Goal: Task Accomplishment & Management: Use online tool/utility

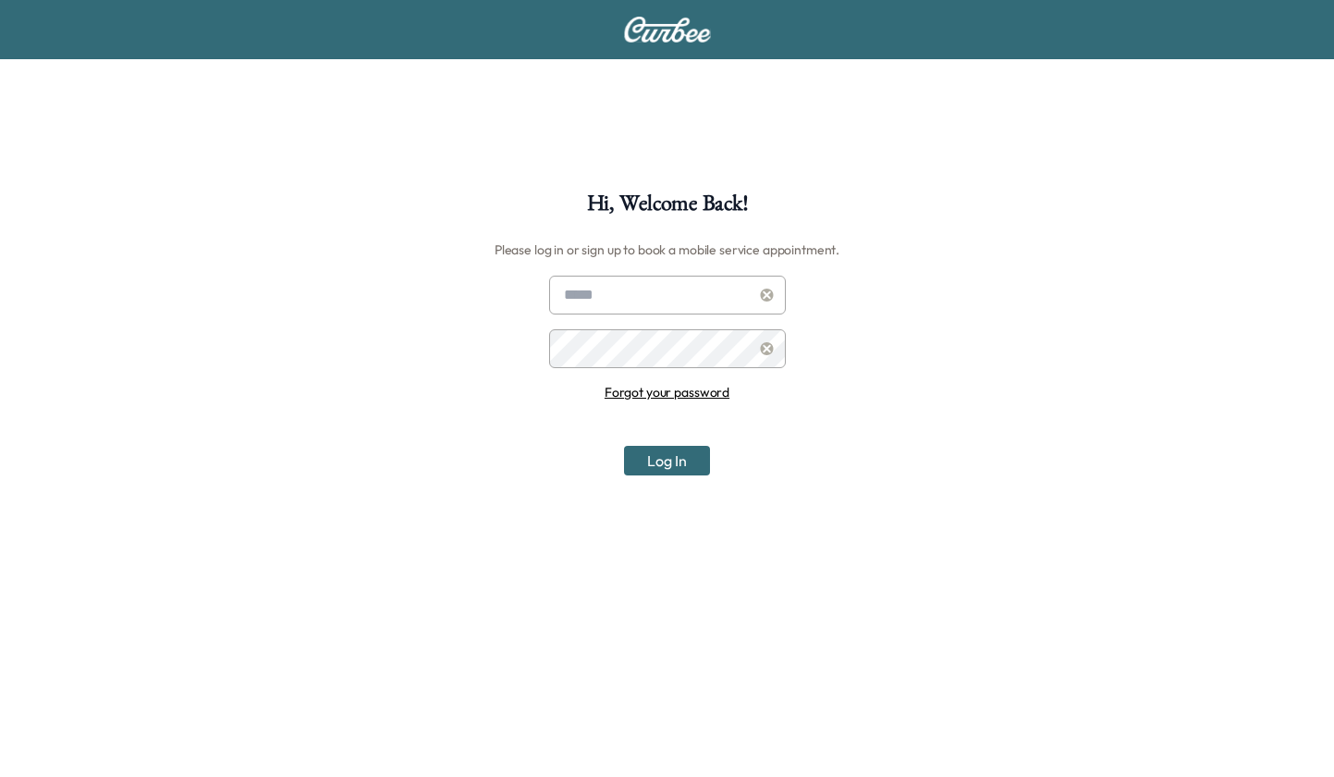
type input "**********"
click at [655, 458] on button "Log In" at bounding box center [667, 461] width 86 height 30
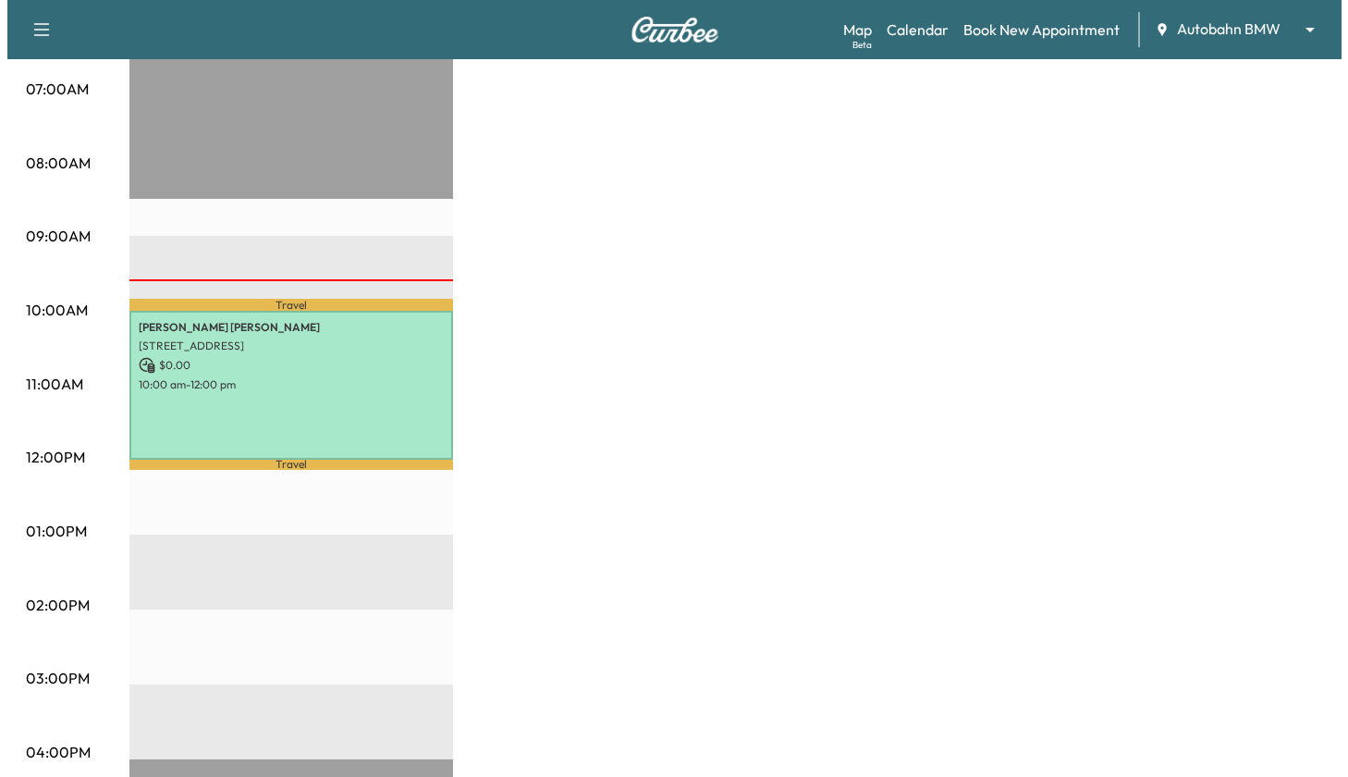
scroll to position [462, 0]
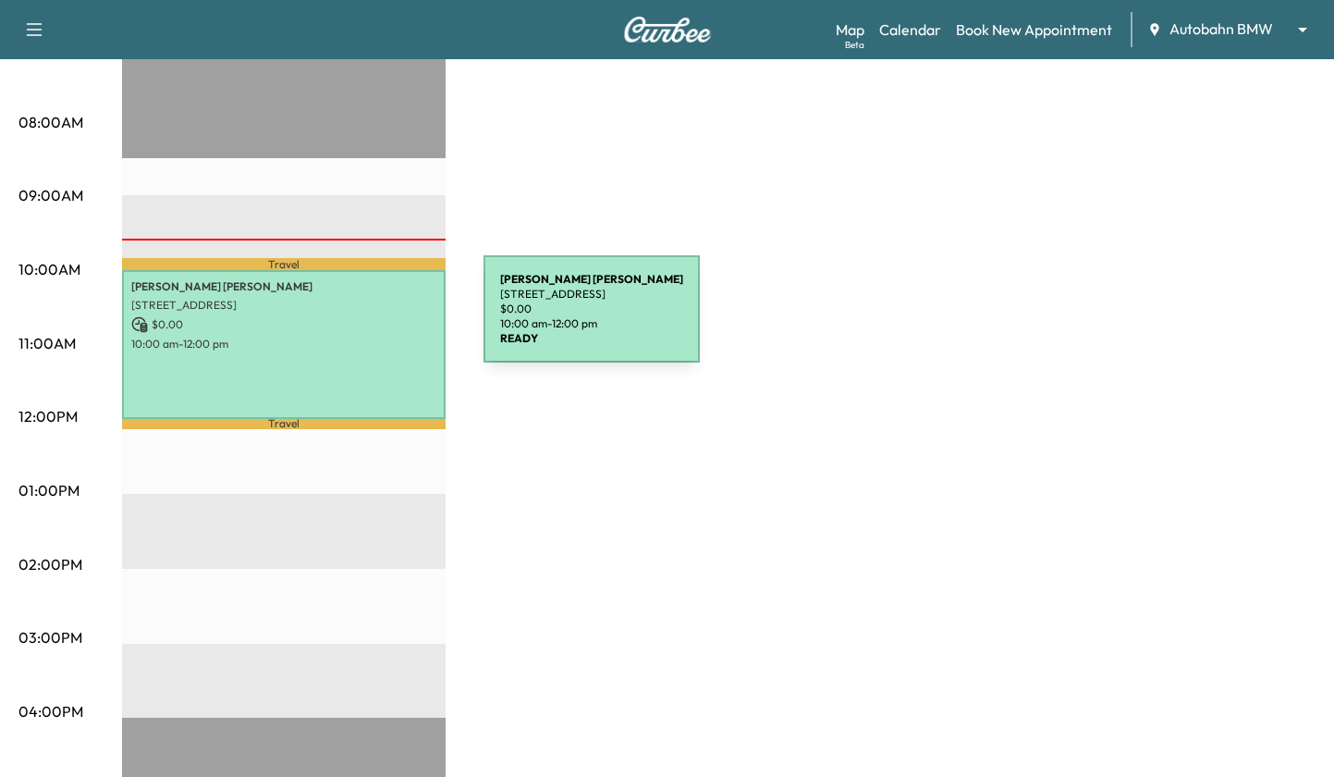
click at [345, 320] on p "$ 0.00" at bounding box center [283, 324] width 305 height 17
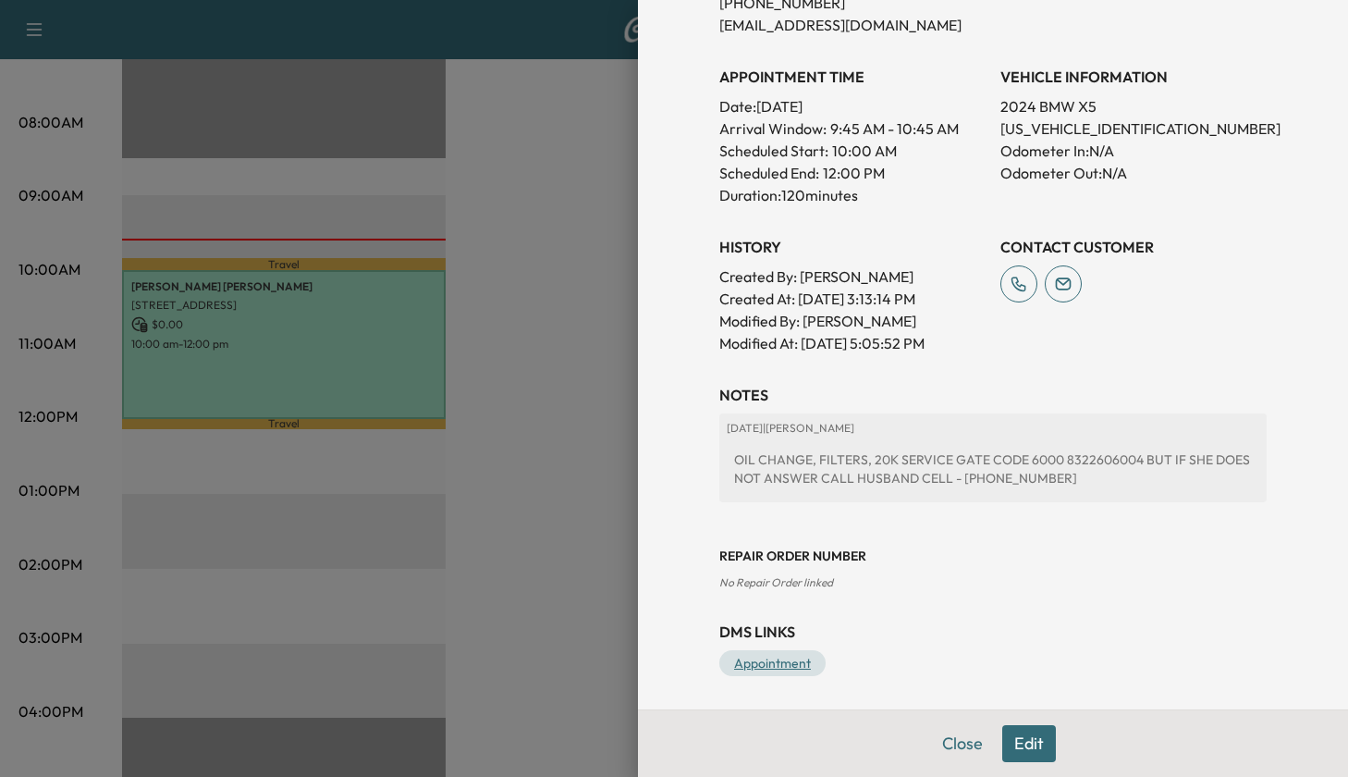
click at [774, 667] on link "Appointment" at bounding box center [772, 663] width 106 height 26
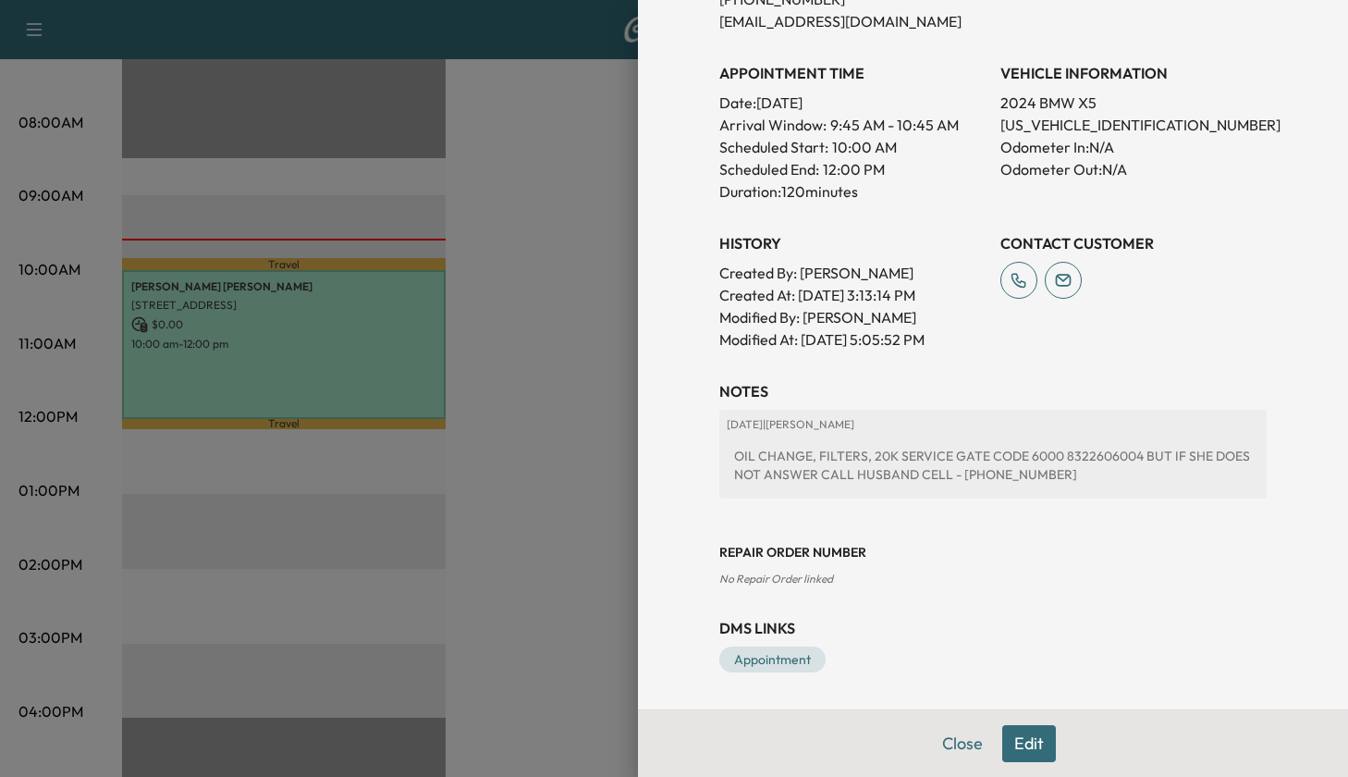
scroll to position [0, 0]
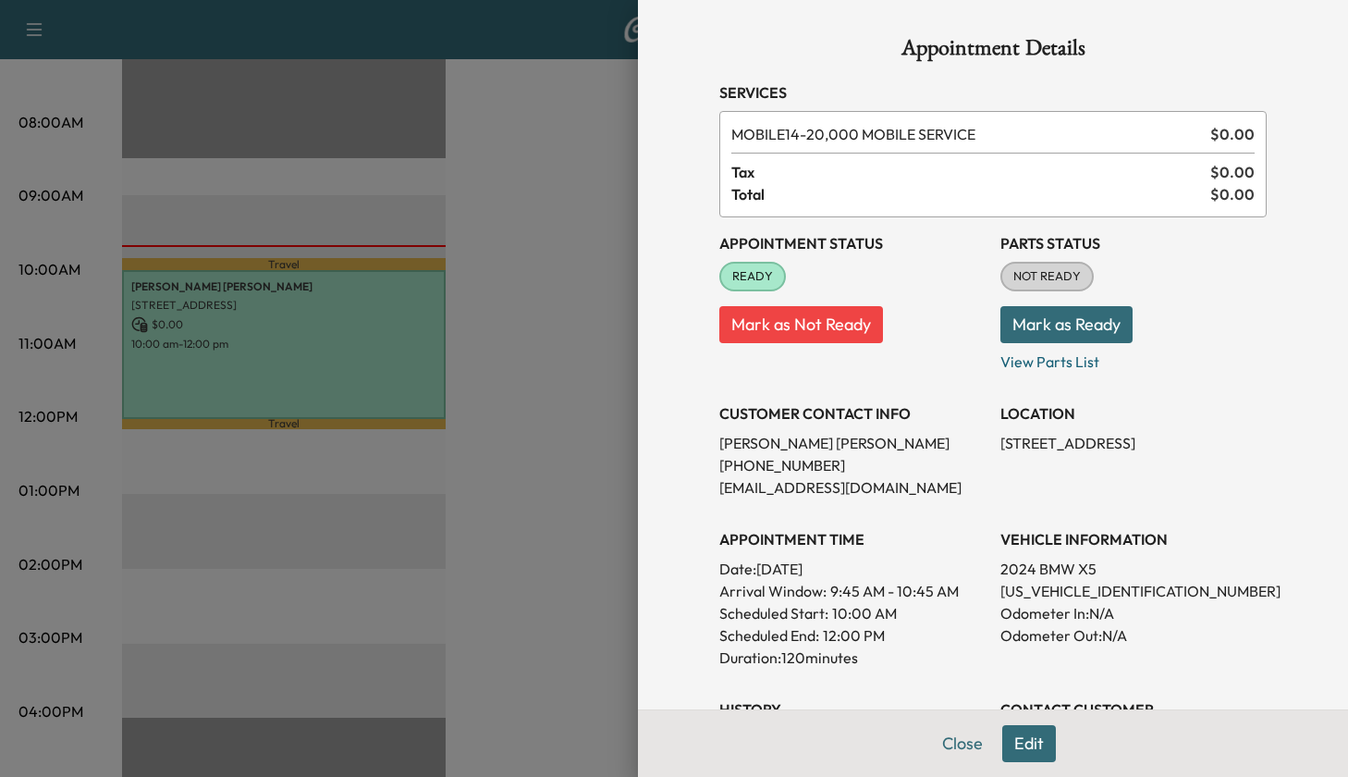
click at [1044, 325] on button "Mark as Ready" at bounding box center [1066, 324] width 132 height 37
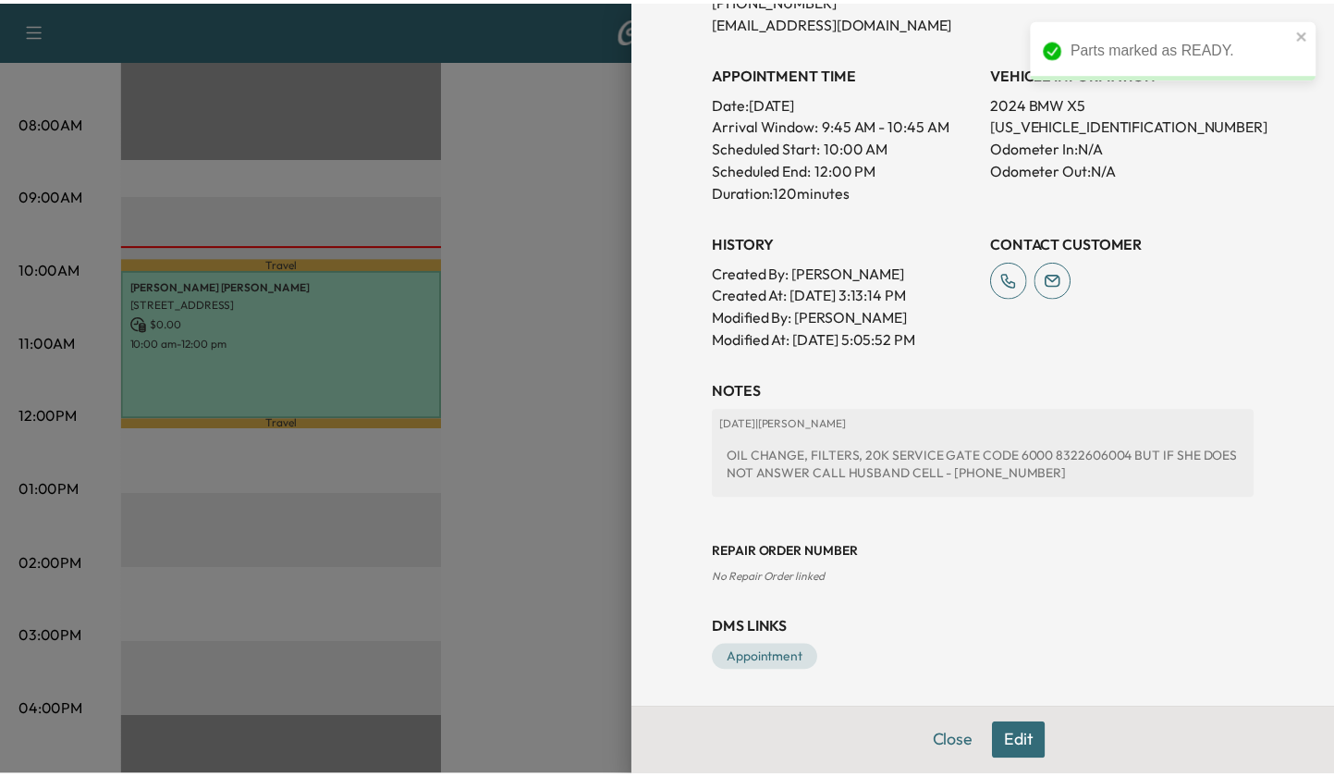
scroll to position [466, 0]
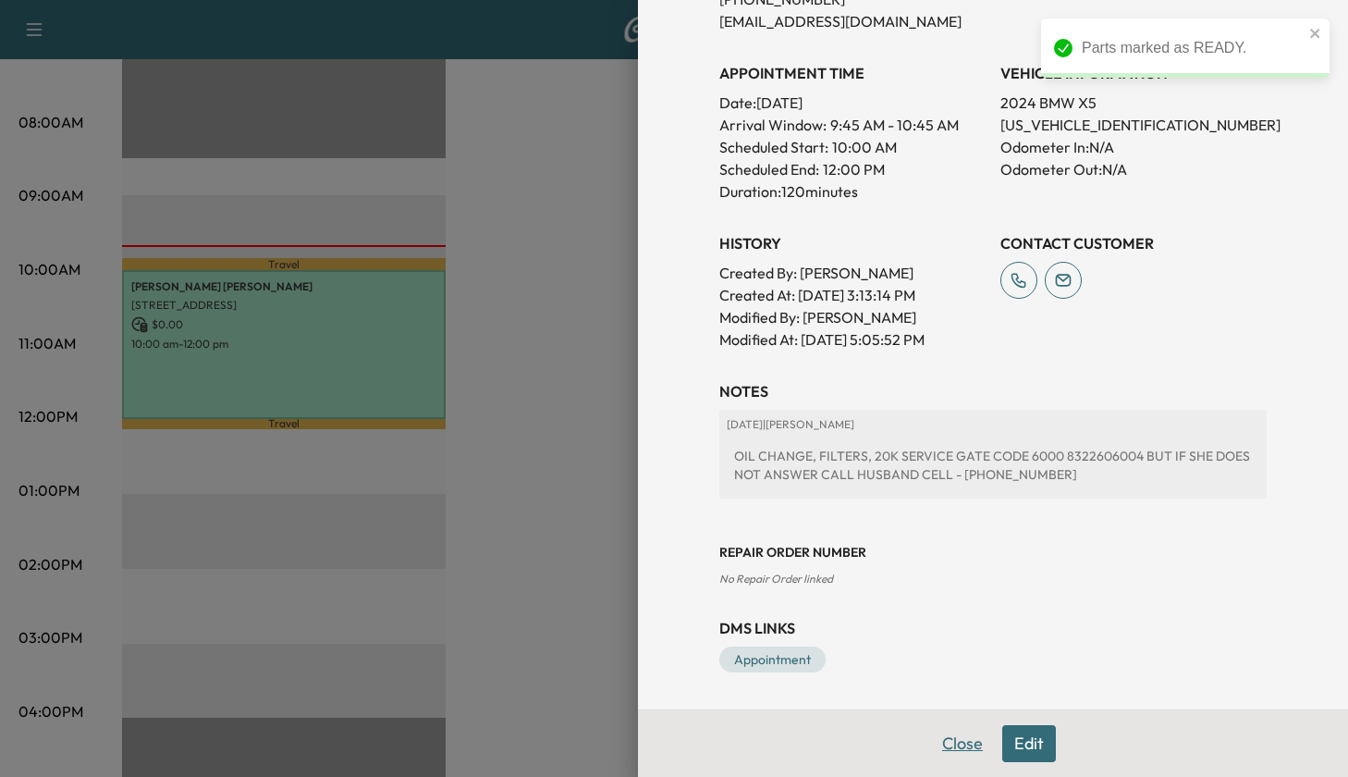
click at [930, 753] on button "Close" at bounding box center [962, 743] width 65 height 37
